Goal: Navigation & Orientation: Find specific page/section

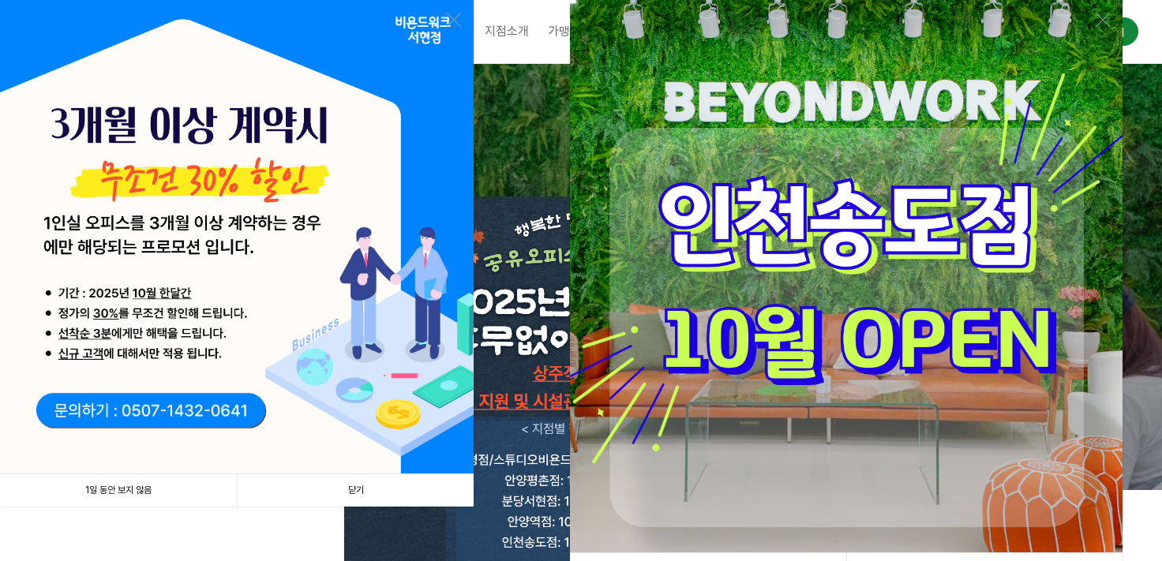
click at [268, 496] on link "닫기" at bounding box center [355, 491] width 237 height 32
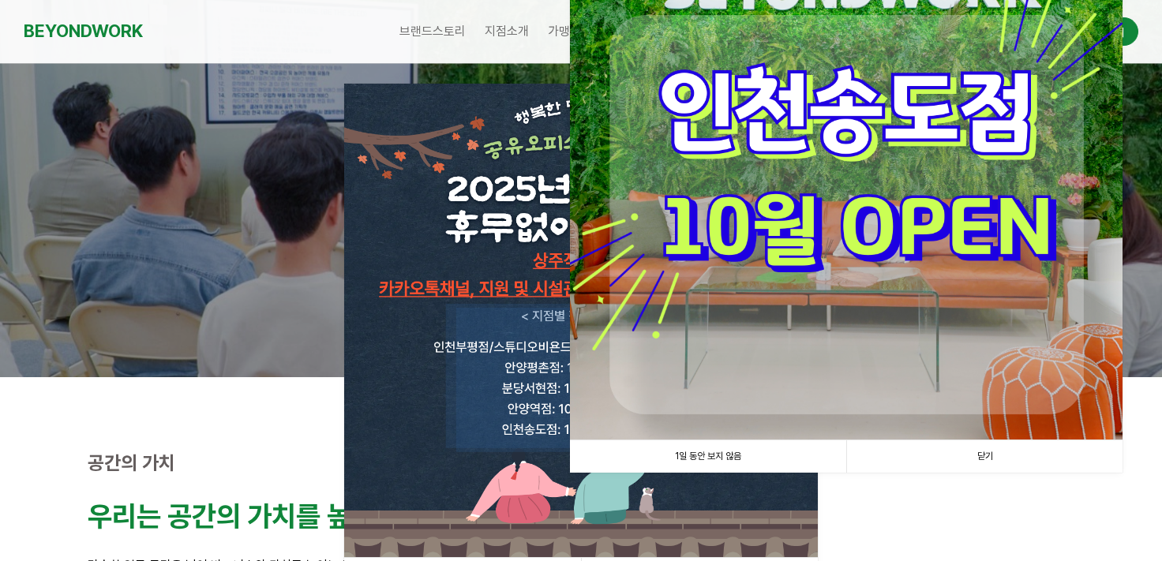
scroll to position [158, 0]
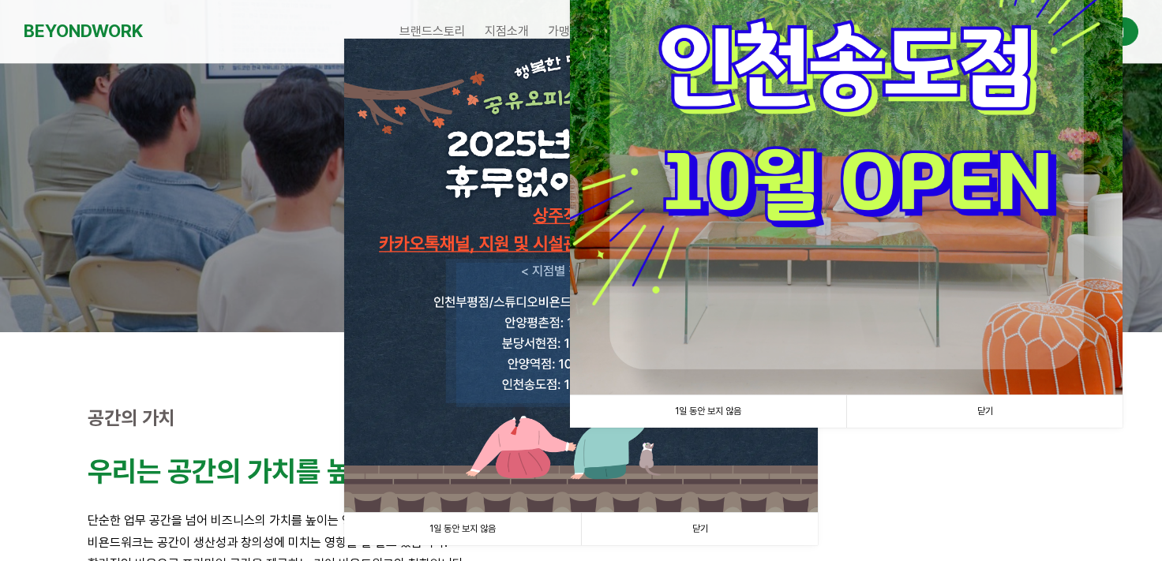
click at [903, 394] on img at bounding box center [846, 118] width 553 height 553
click at [907, 404] on link "닫기" at bounding box center [985, 412] width 276 height 32
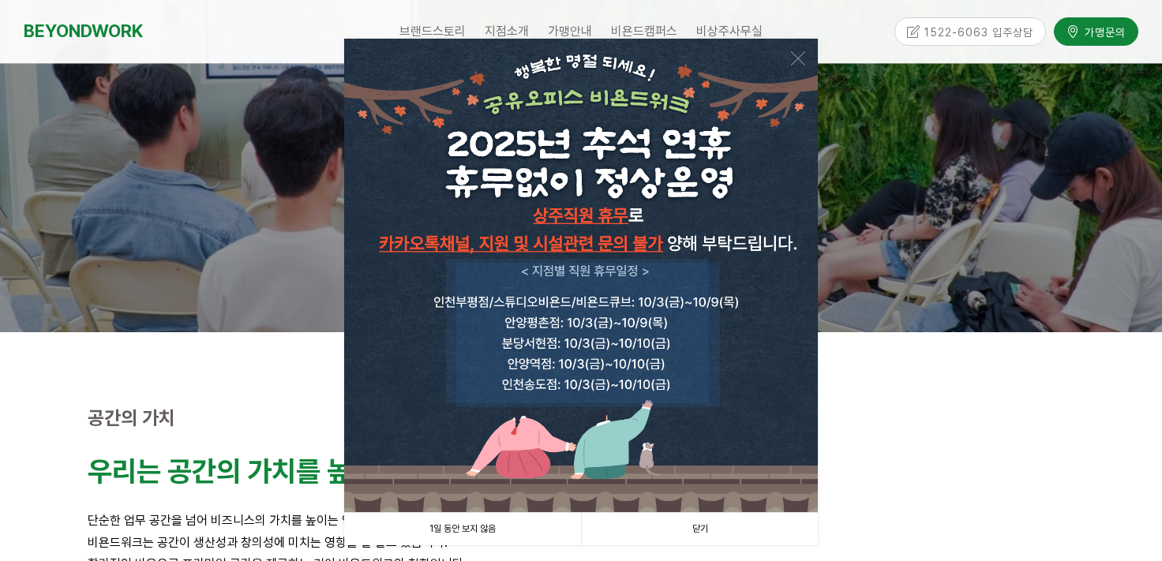
click at [690, 520] on link "닫기" at bounding box center [699, 529] width 237 height 32
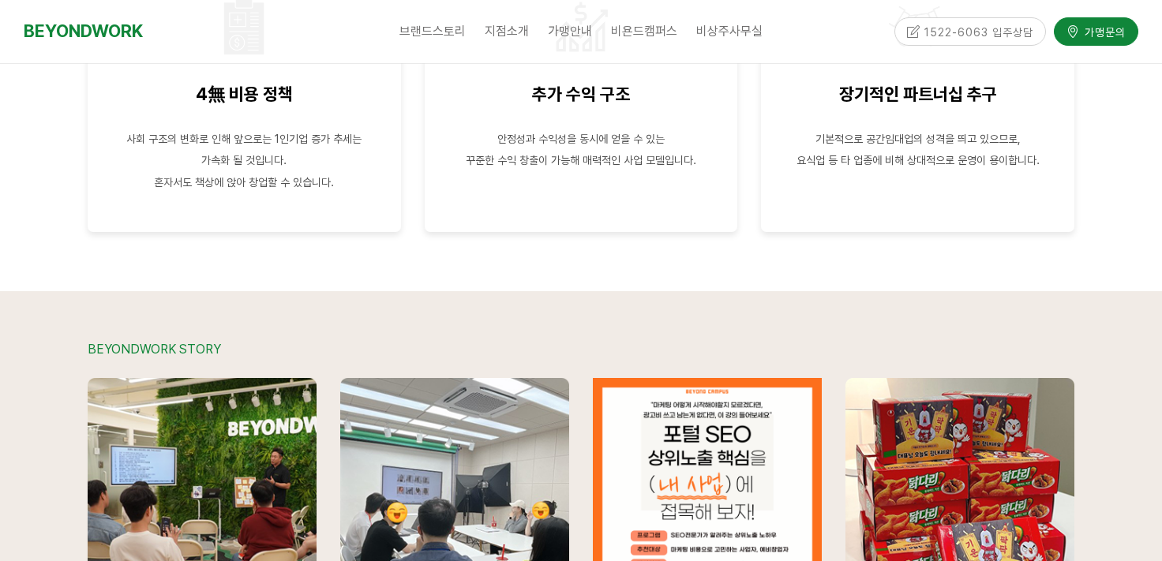
scroll to position [3159, 0]
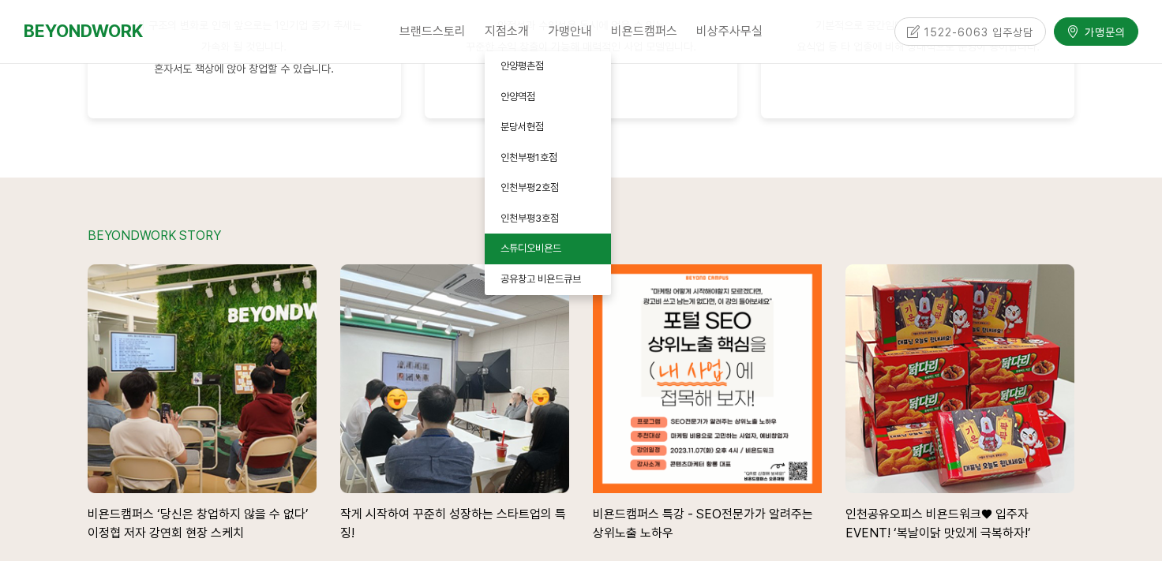
click at [539, 261] on link "스튜디오비욘드" at bounding box center [548, 249] width 126 height 31
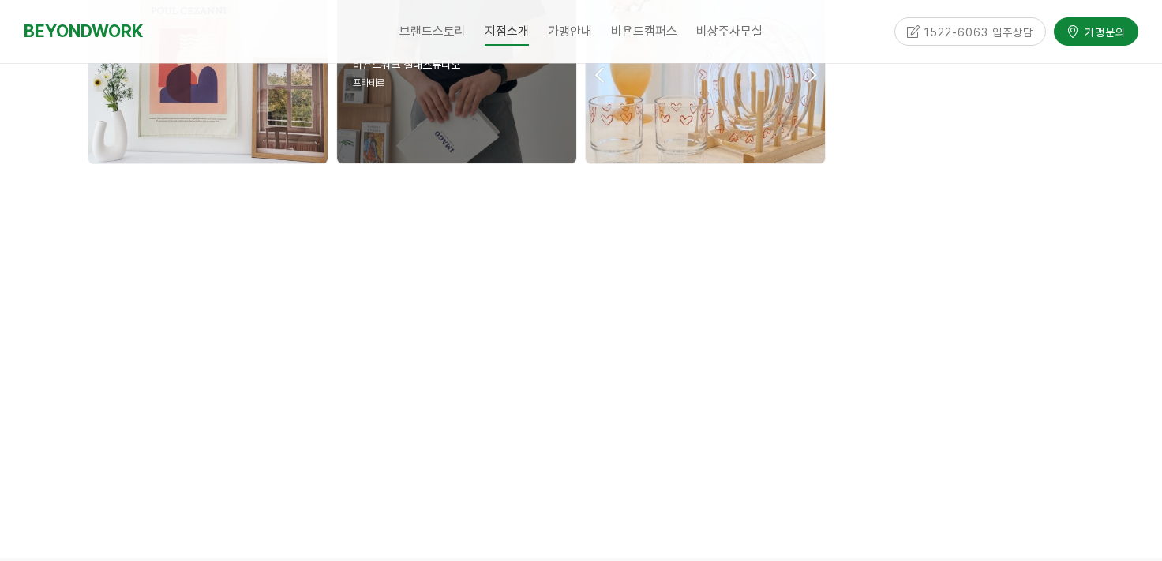
scroll to position [4580, 0]
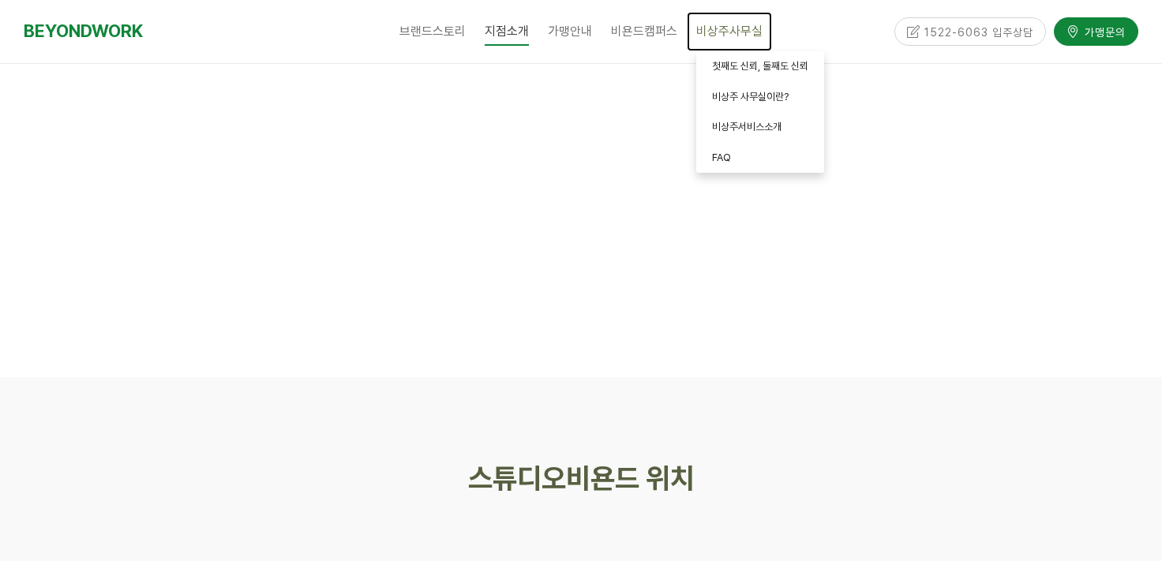
click at [715, 24] on span "비상주사무실" at bounding box center [729, 31] width 66 height 15
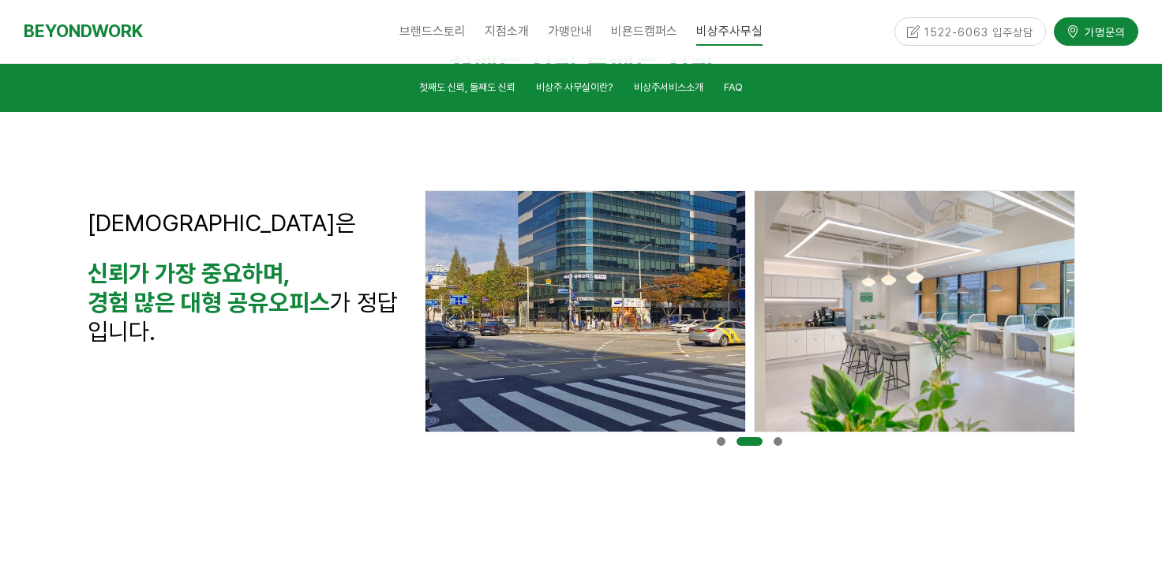
scroll to position [126, 0]
